Goal: Entertainment & Leisure: Consume media (video, audio)

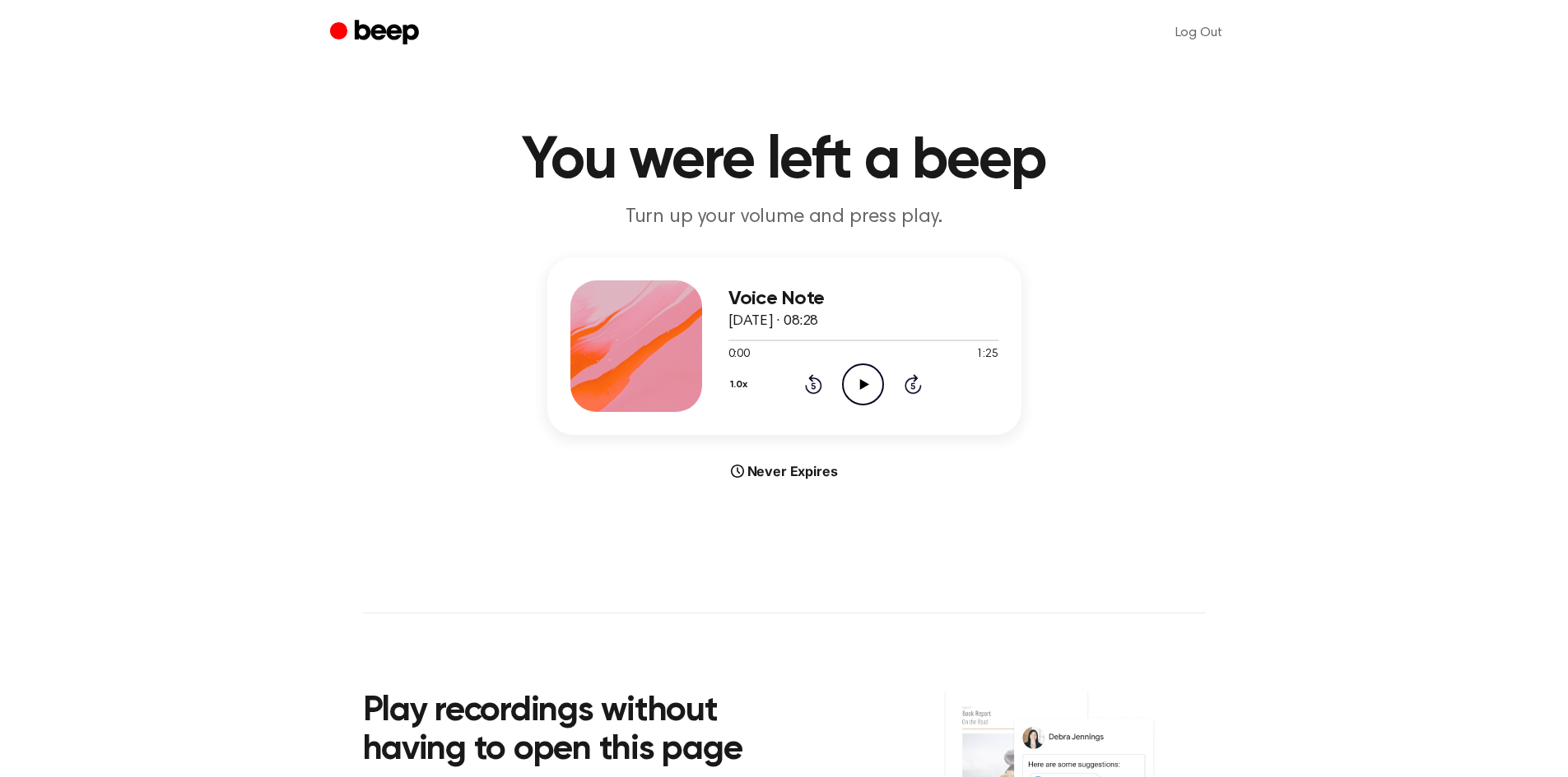
click at [853, 383] on icon "Play Audio" at bounding box center [863, 385] width 42 height 42
click at [867, 385] on icon "Play Audio" at bounding box center [863, 385] width 42 height 42
click at [837, 340] on div at bounding box center [864, 341] width 270 height 2
click at [869, 393] on icon "Play Audio" at bounding box center [863, 385] width 42 height 42
drag, startPoint x: 804, startPoint y: 342, endPoint x: 835, endPoint y: 343, distance: 31.0
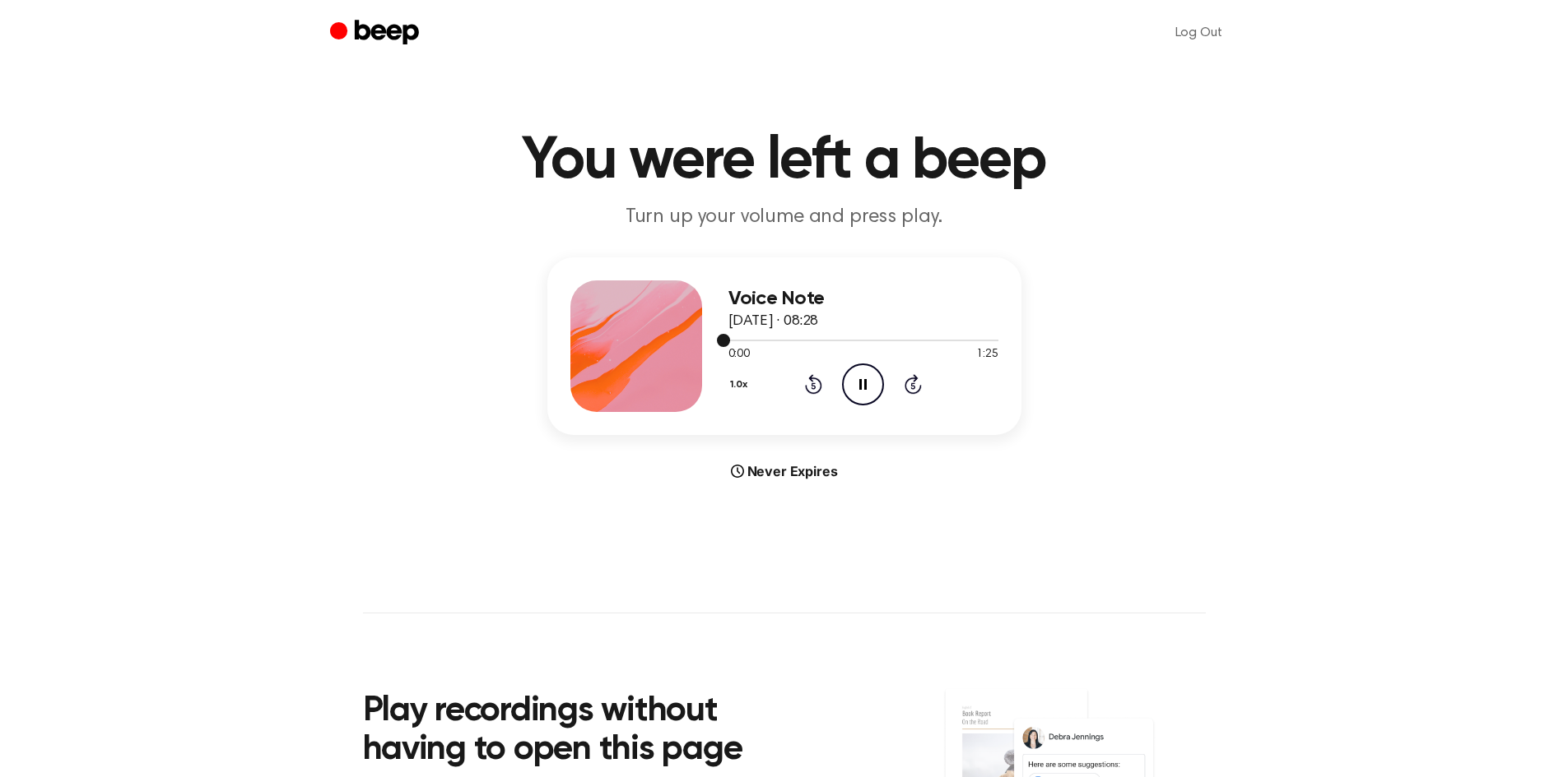
click at [835, 343] on div at bounding box center [864, 339] width 270 height 13
click at [865, 380] on icon "Play Audio" at bounding box center [863, 385] width 42 height 42
click at [859, 382] on icon "Play Audio" at bounding box center [863, 385] width 42 height 42
click at [915, 382] on icon "Skip 5 seconds" at bounding box center [913, 384] width 18 height 21
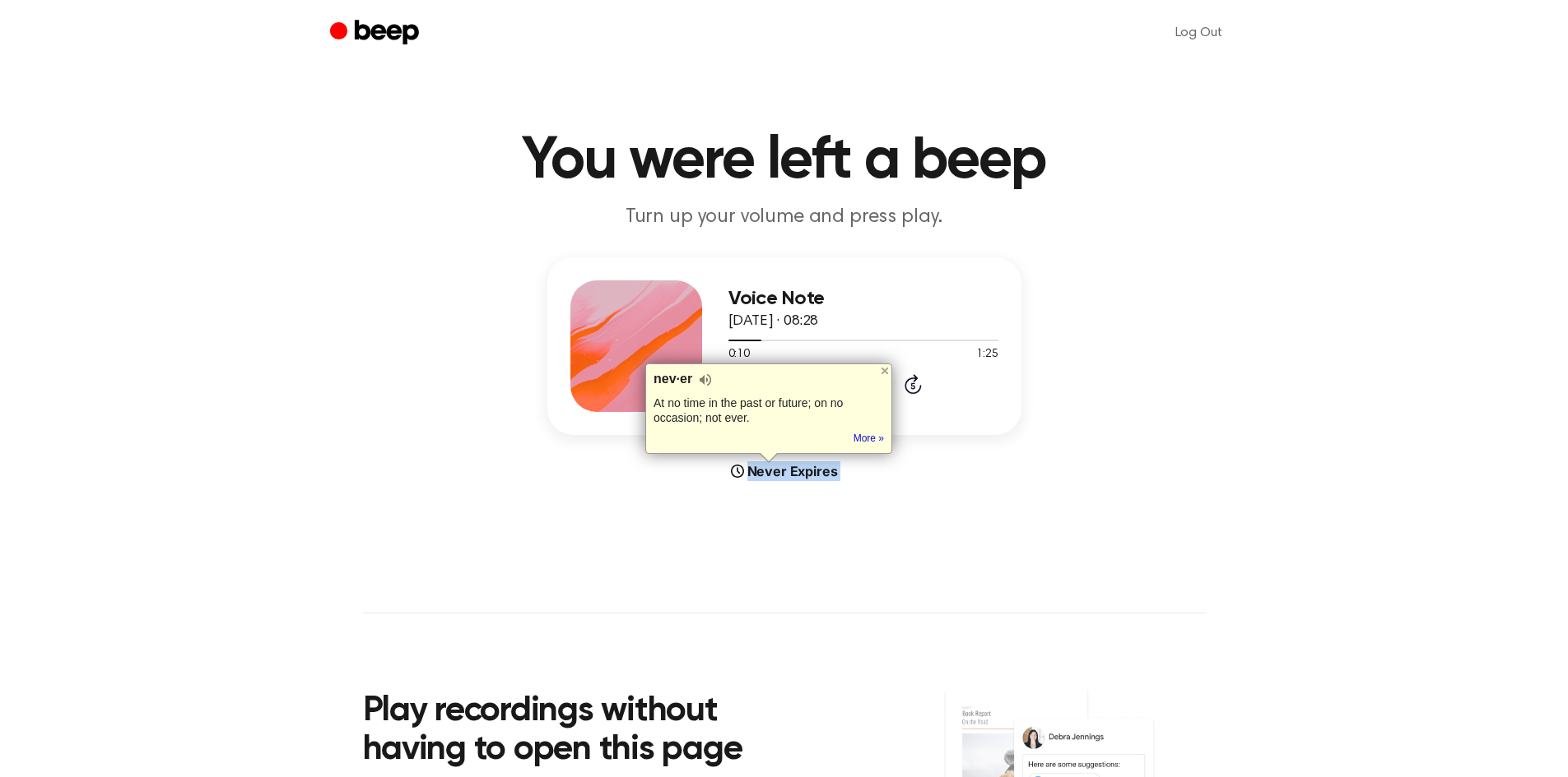
click at [915, 382] on icon "Skip 5 seconds" at bounding box center [913, 384] width 18 height 21
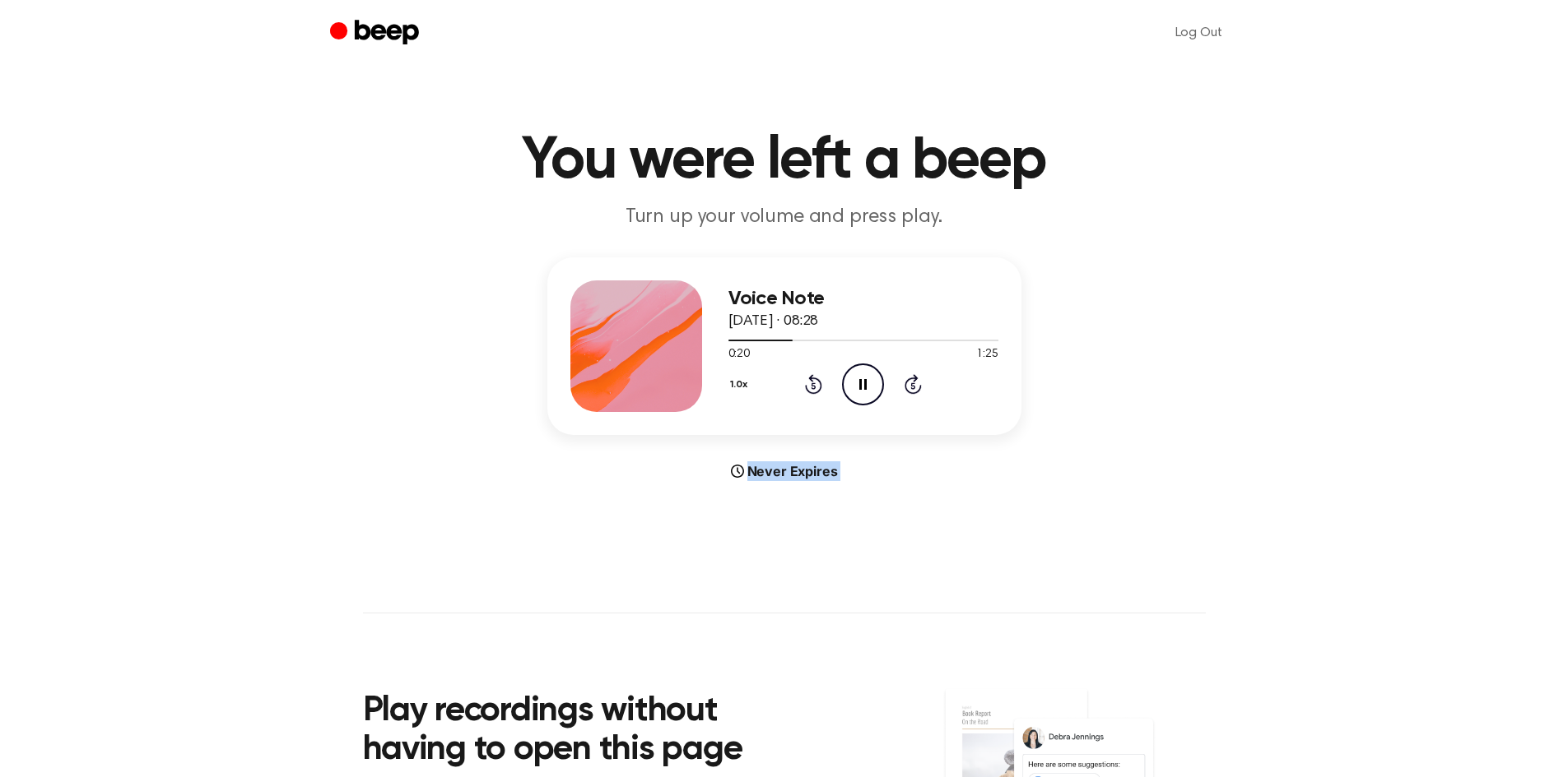
click at [915, 382] on icon "Skip 5 seconds" at bounding box center [913, 384] width 18 height 21
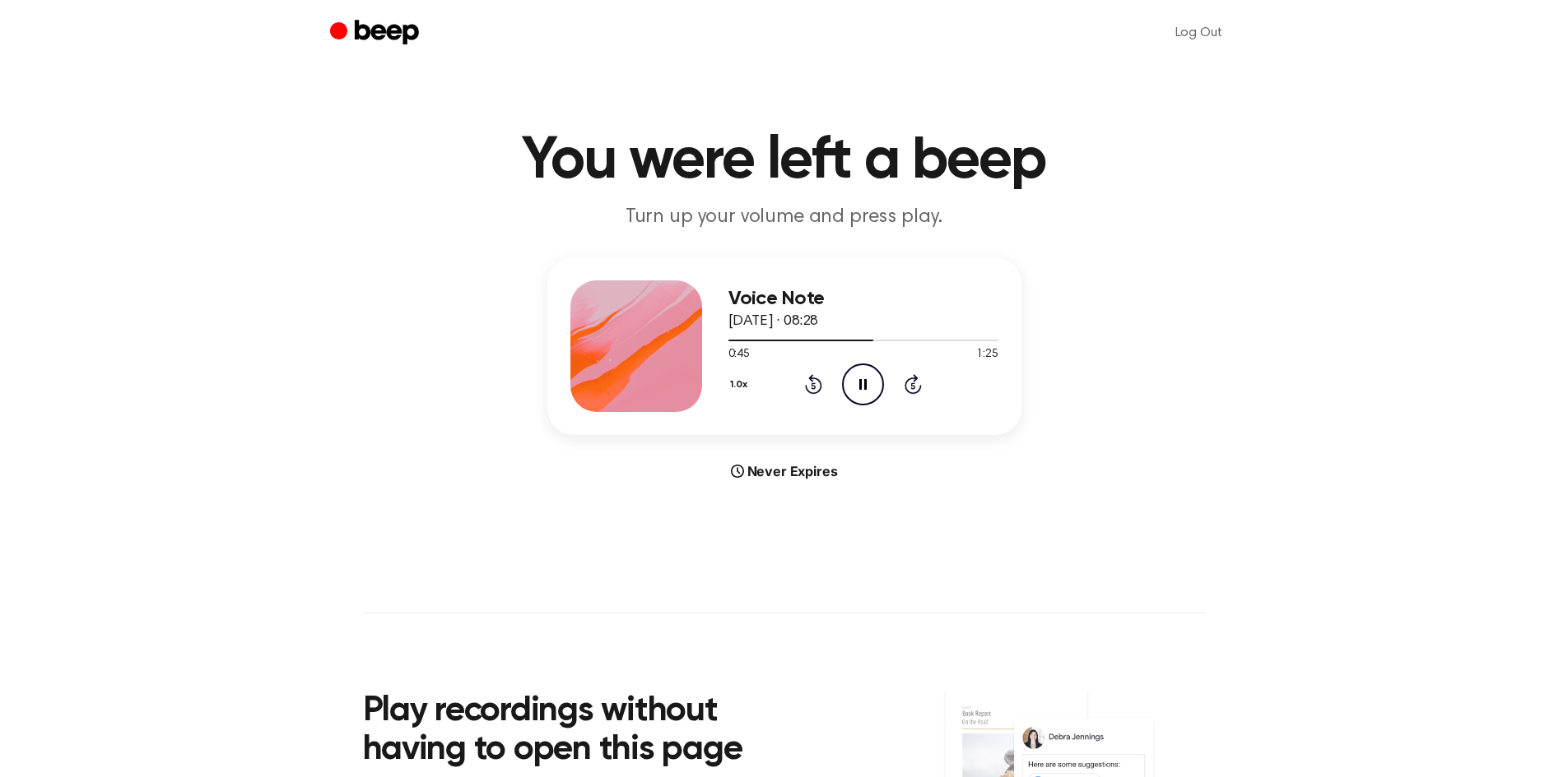
click at [968, 401] on div "1.0x Rewind 5 seconds Pause Audio Skip 5 seconds" at bounding box center [864, 385] width 270 height 42
click at [910, 380] on icon at bounding box center [913, 384] width 18 height 19
click at [818, 374] on icon "Rewind 5 seconds" at bounding box center [813, 384] width 18 height 21
click at [810, 389] on icon "Rewind 5 seconds" at bounding box center [813, 384] width 18 height 21
